Goal: Find specific page/section: Find specific page/section

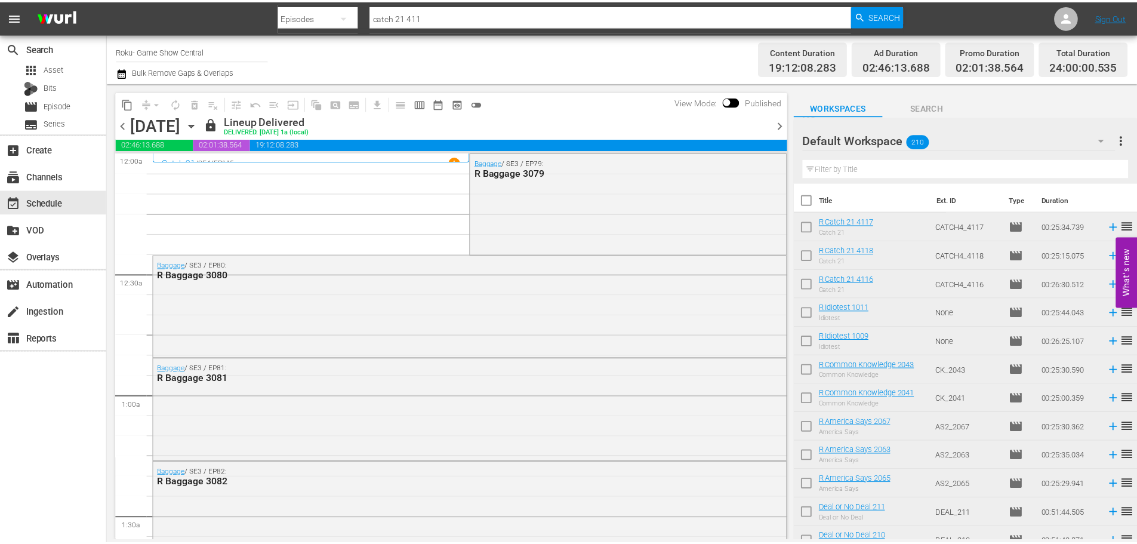
scroll to position [5453, 0]
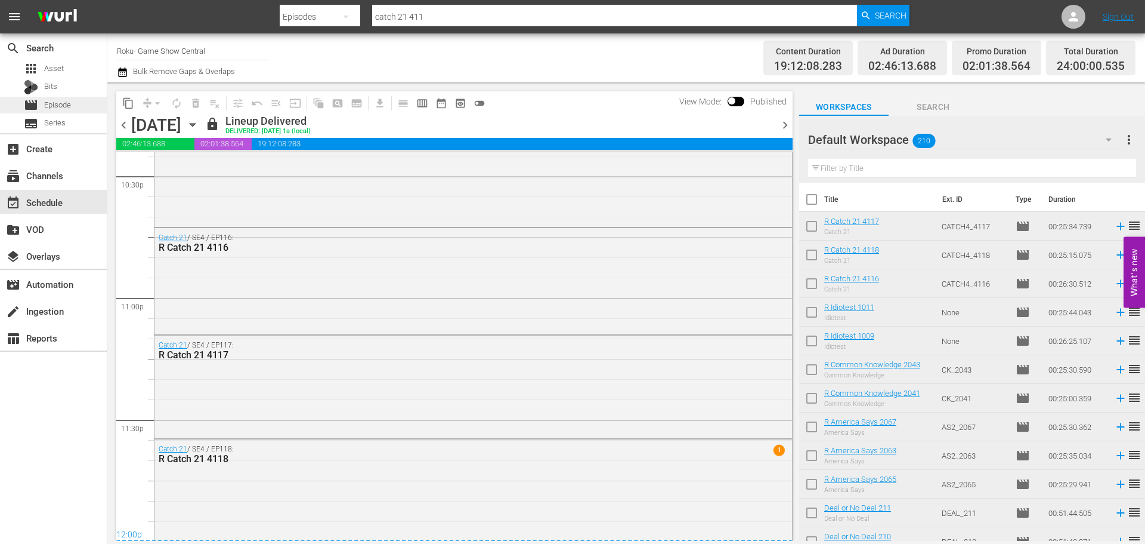
click at [92, 103] on div "movie Episode" at bounding box center [53, 105] width 107 height 17
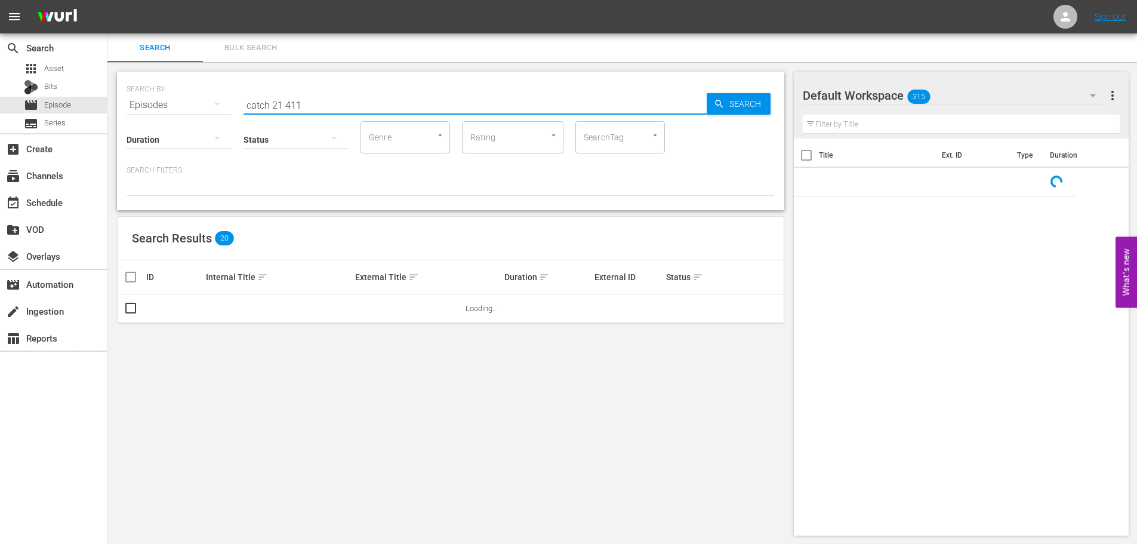
drag, startPoint x: 370, startPoint y: 102, endPoint x: 362, endPoint y: 102, distance: 7.8
click at [367, 103] on input "catch 21 411" at bounding box center [474, 105] width 463 height 29
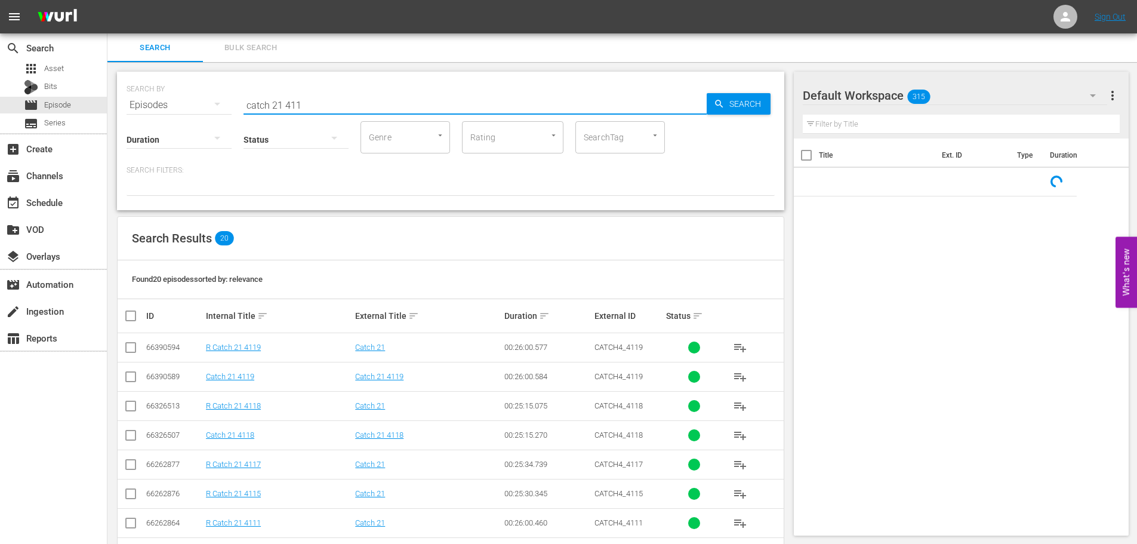
drag, startPoint x: 362, startPoint y: 102, endPoint x: 200, endPoint y: 82, distance: 162.9
click at [218, 97] on div "SEARCH BY Search By Episodes Search ID, Title, Description, Keywords, or Catego…" at bounding box center [450, 97] width 648 height 43
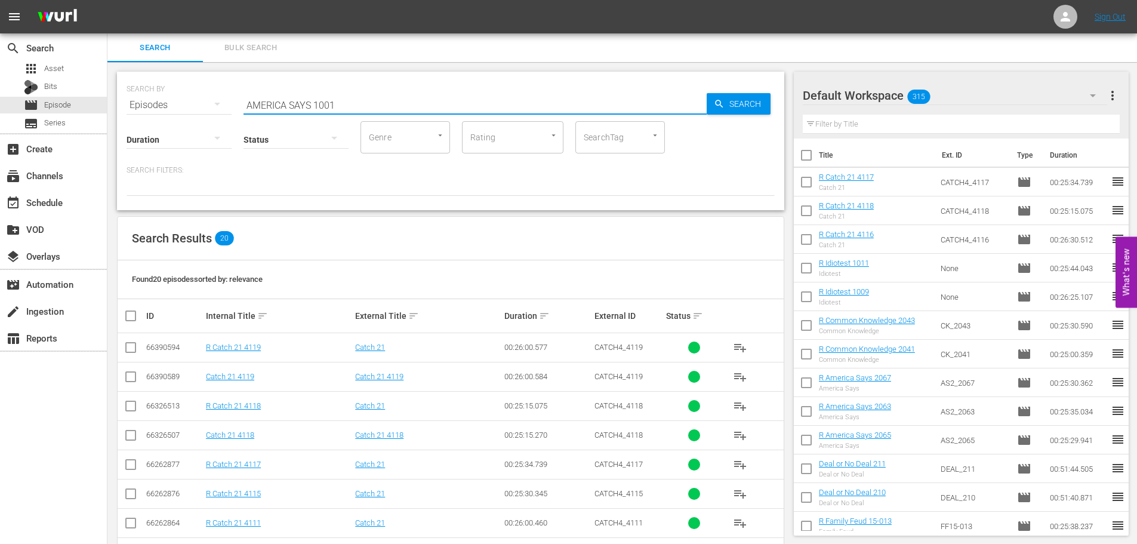
type input "AMERICA SAYS 1001"
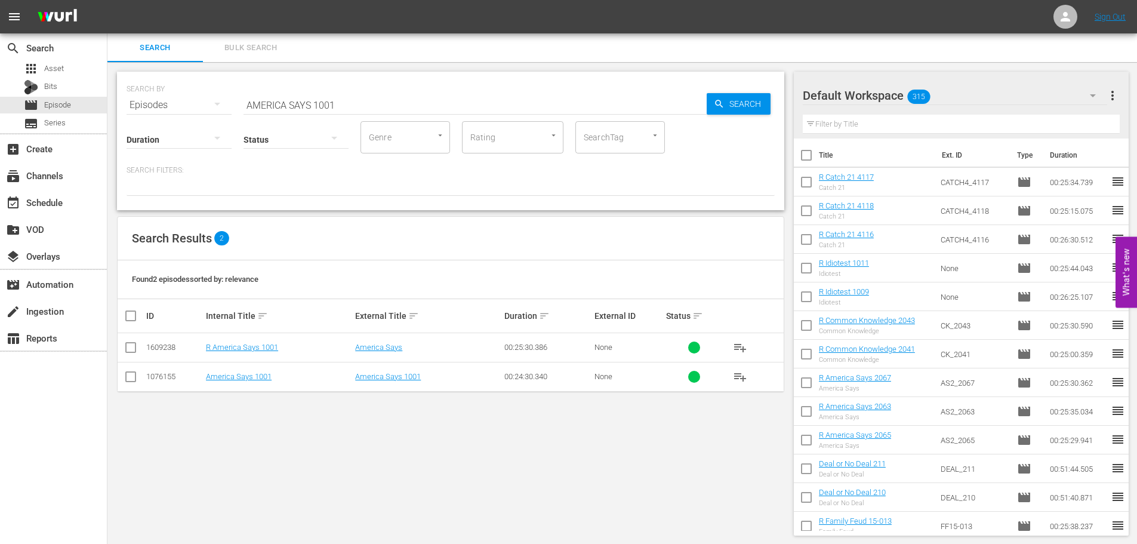
drag, startPoint x: 237, startPoint y: 365, endPoint x: 239, endPoint y: 371, distance: 6.7
click at [237, 367] on td "America Says 1001" at bounding box center [278, 376] width 149 height 29
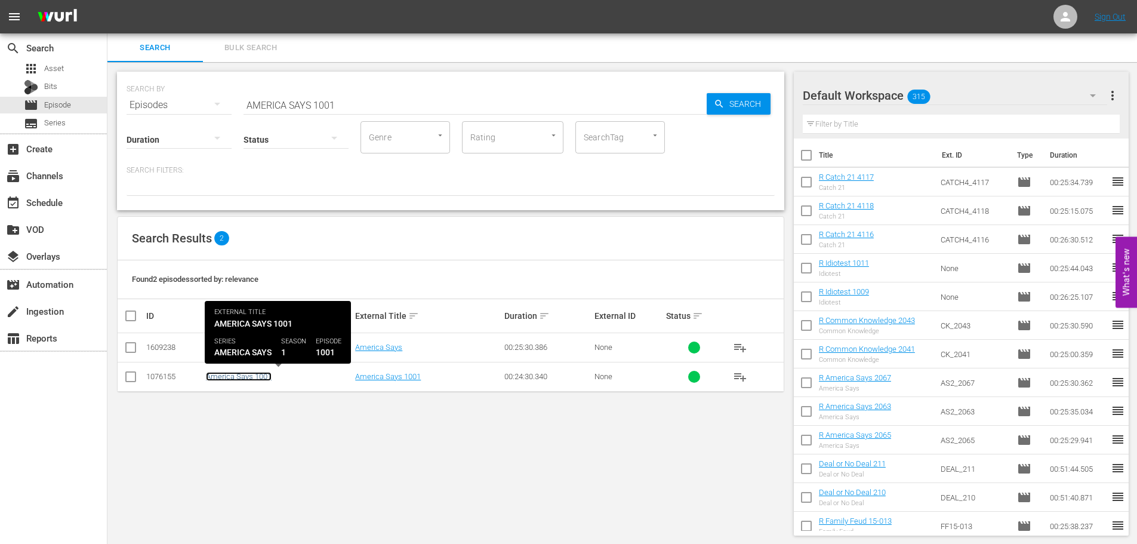
click at [239, 375] on link "America Says 1001" at bounding box center [239, 376] width 66 height 9
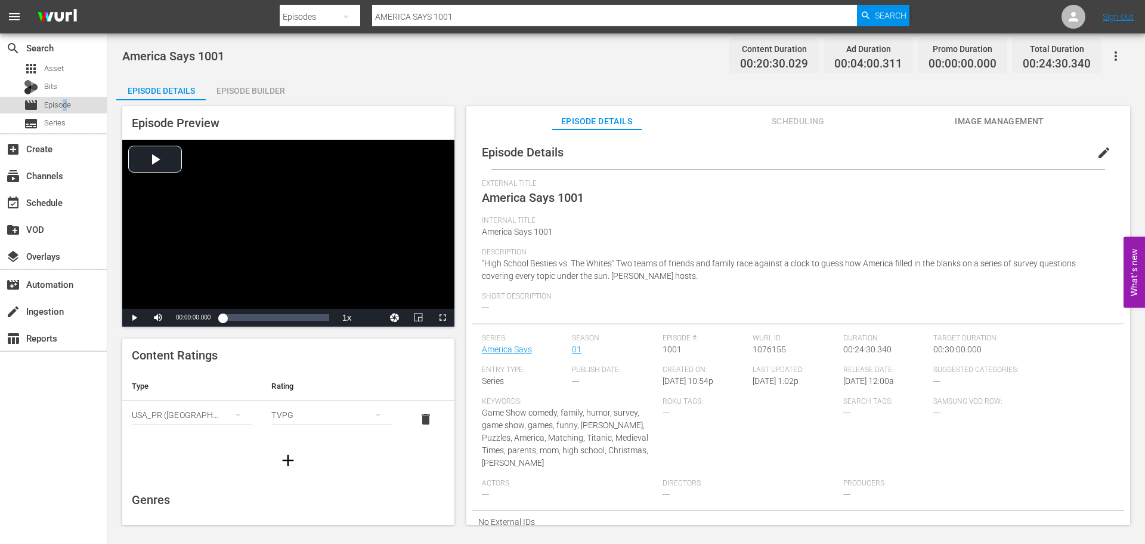
click at [64, 100] on span "Episode" at bounding box center [57, 105] width 27 height 12
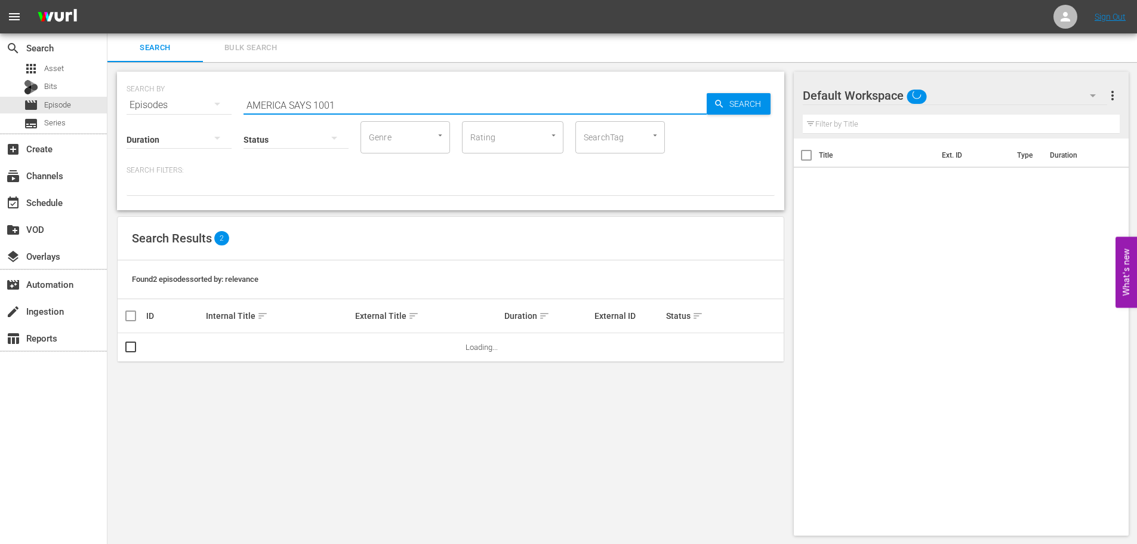
drag, startPoint x: 348, startPoint y: 104, endPoint x: 162, endPoint y: 78, distance: 188.0
click at [167, 84] on div "SEARCH BY Search By Episodes Search ID, Title, Description, Keywords, or Catego…" at bounding box center [450, 97] width 648 height 43
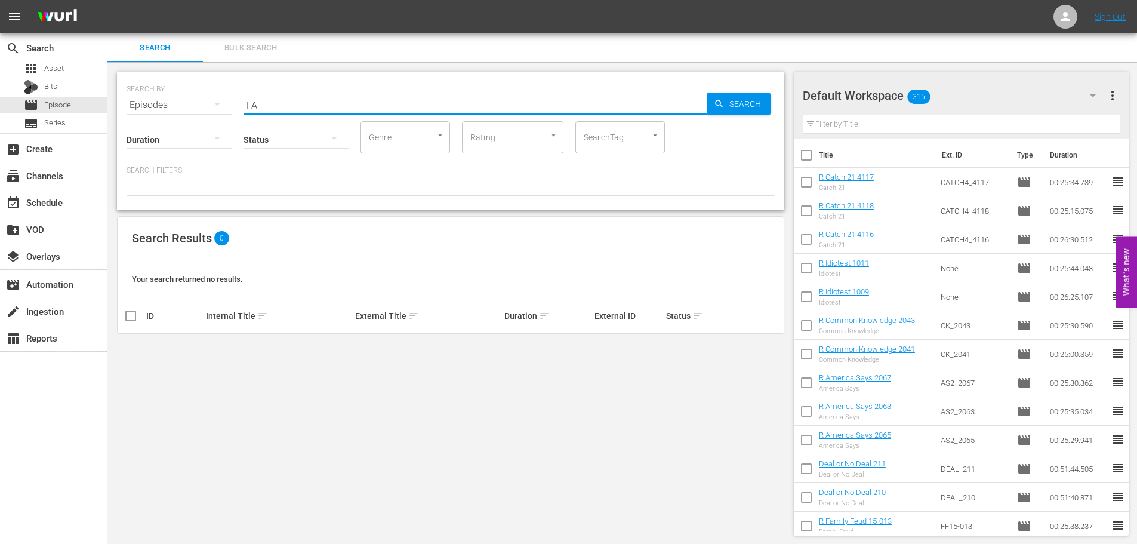
type input "F"
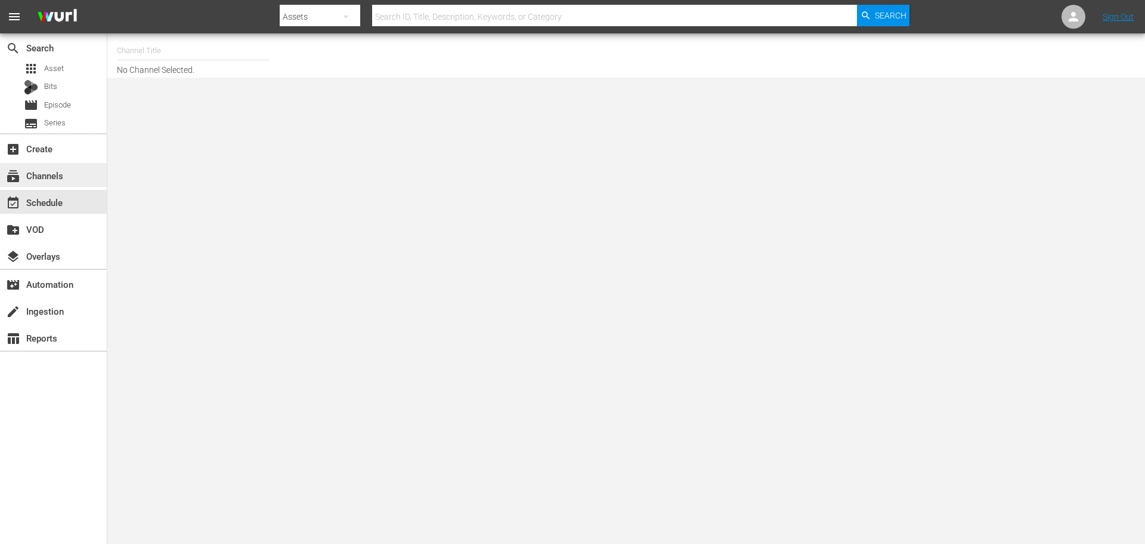
click at [69, 179] on div "subscriptions Channels" at bounding box center [53, 175] width 107 height 24
